Goal: Transaction & Acquisition: Purchase product/service

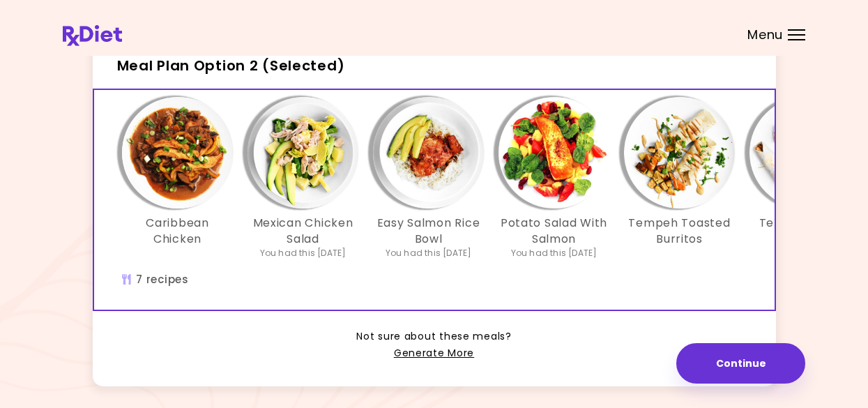
click at [166, 305] on div "Caribbean Chicken Mexican Chicken Salad You had this [DATE] Easy Salmon Rice Bo…" at bounding box center [554, 199] width 920 height 219
click at [495, 224] on div "Potato Salad With [PERSON_NAME] You had this [DATE]" at bounding box center [553, 178] width 125 height 162
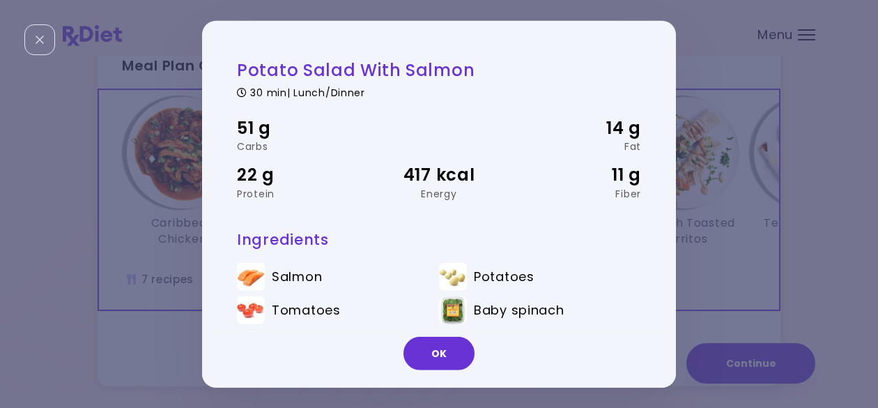
click at [133, 215] on div "Potato Salad With Salmon 30 min | Lunch/Dinner 51 g Carbs 14 g Fat 22 g Protein…" at bounding box center [439, 204] width 878 height 408
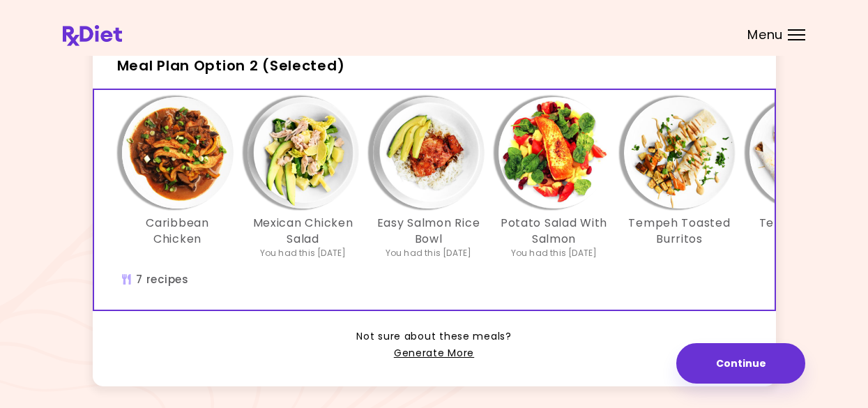
click at [488, 219] on div "Easy Salmon Rice Bowl You had this [DATE]" at bounding box center [428, 178] width 125 height 162
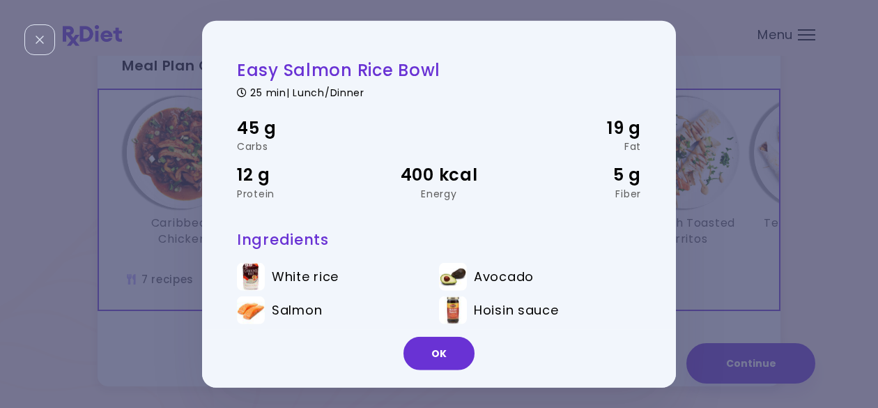
click at [829, 336] on div "Easy Salmon Rice Bowl 25 min | Lunch/Dinner 45 g Carbs 19 g Fat 12 g Protein 40…" at bounding box center [439, 204] width 878 height 408
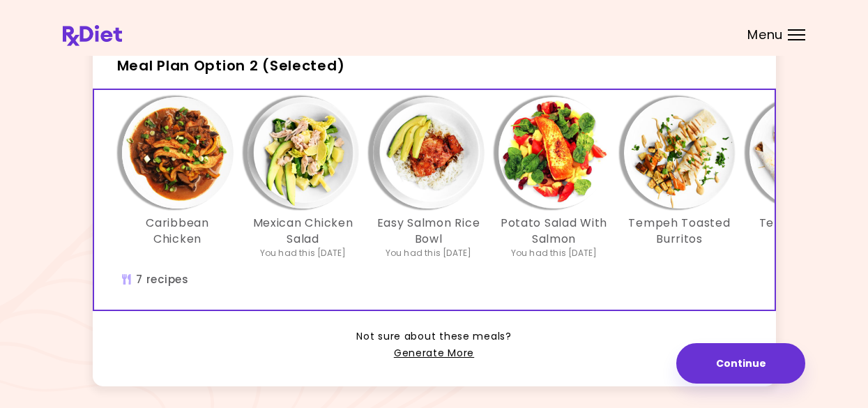
click at [309, 75] on span "Meal Plan Option 2 (Selected)" at bounding box center [231, 66] width 228 height 20
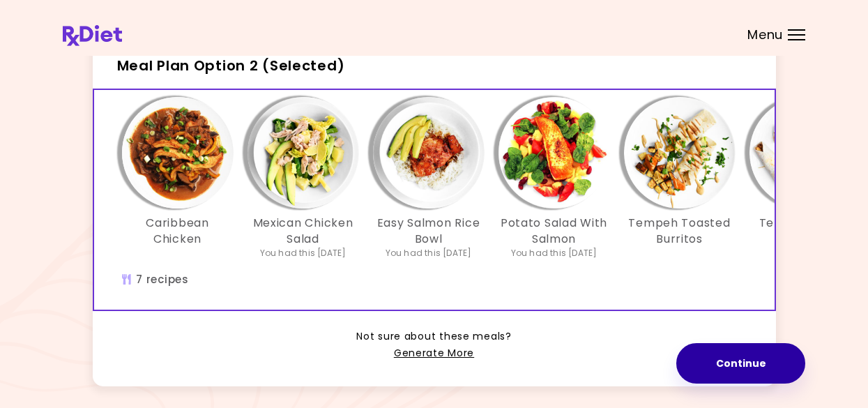
click at [727, 360] on button "Continue" at bounding box center [740, 363] width 129 height 40
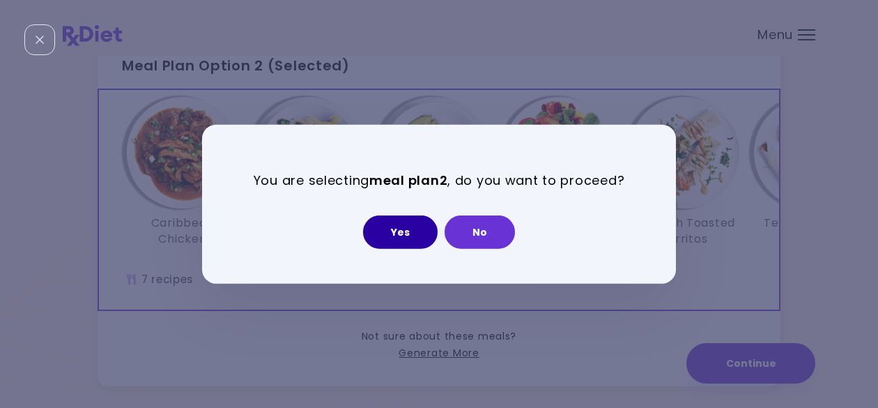
click at [406, 229] on button "Yes" at bounding box center [400, 231] width 75 height 33
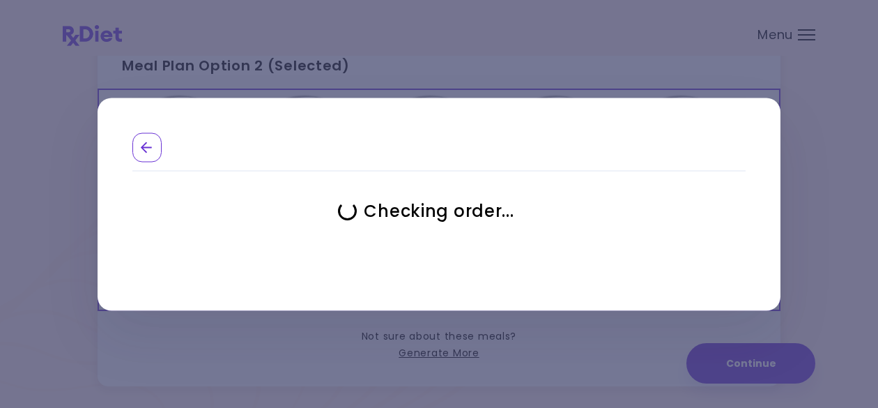
select select "**********"
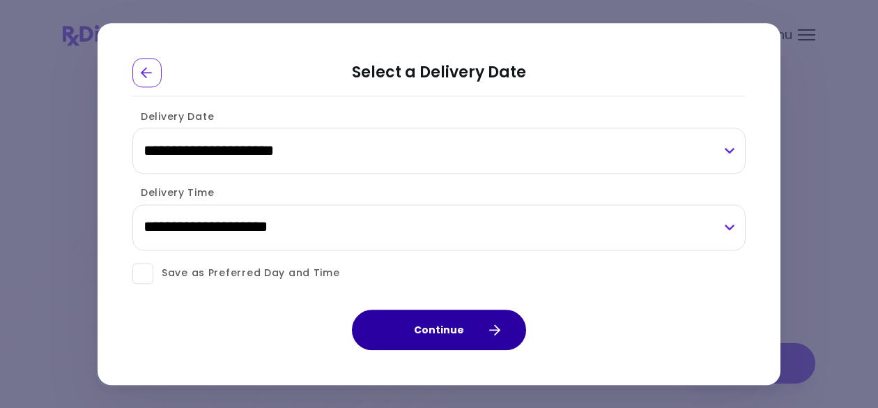
click at [440, 333] on button "Continue" at bounding box center [439, 329] width 174 height 40
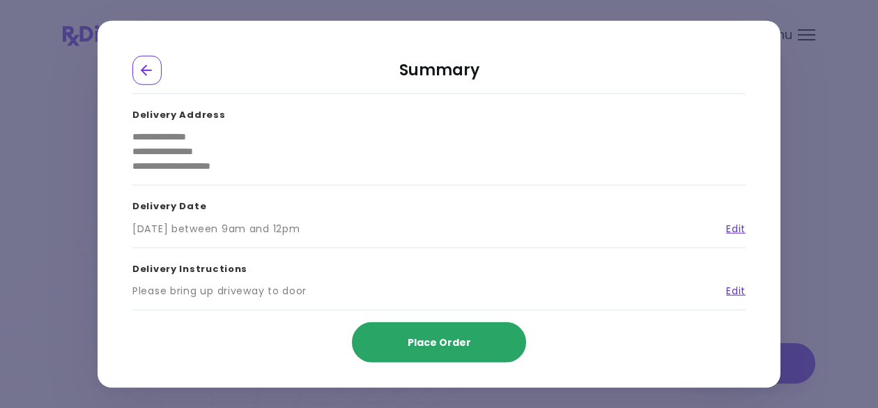
click at [440, 341] on span "Place Order" at bounding box center [439, 342] width 63 height 14
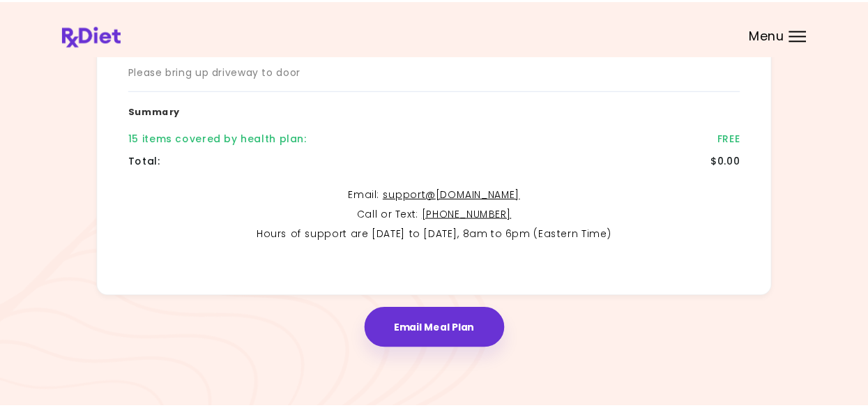
scroll to position [335, 0]
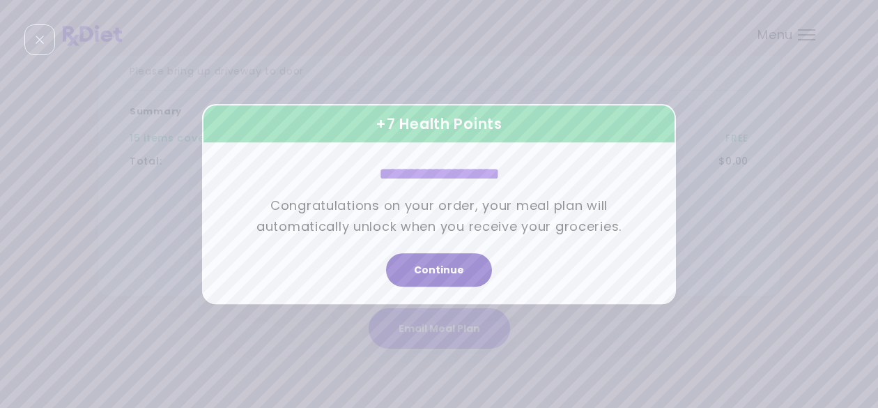
click at [453, 267] on button "Continue" at bounding box center [439, 269] width 106 height 33
